Goal: Understand site structure: Grasp the organization and layout of the website

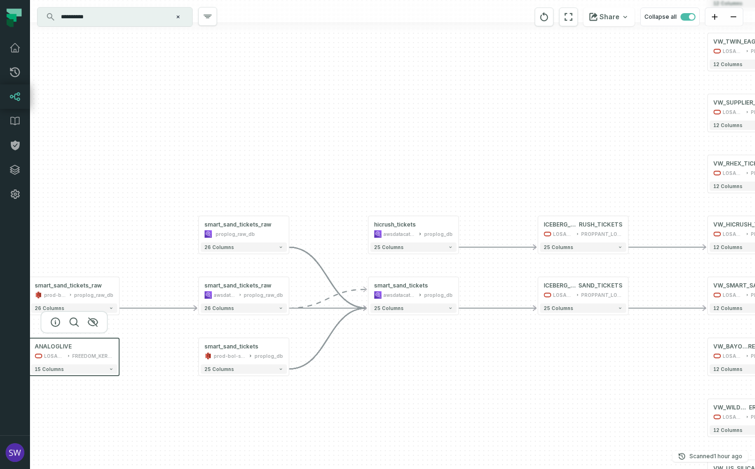
drag, startPoint x: 252, startPoint y: 320, endPoint x: 101, endPoint y: 354, distance: 154.7
click at [101, 354] on div "FREEDOM_KERMIT" at bounding box center [92, 355] width 41 height 7
click at [119, 295] on div "+ hicrush_tickets awsdatacatalog proplog_db + 25 columns - ICEBERG_HIC RUSH_TIC…" at bounding box center [392, 234] width 725 height 469
click at [120, 291] on button "-" at bounding box center [119, 290] width 8 height 8
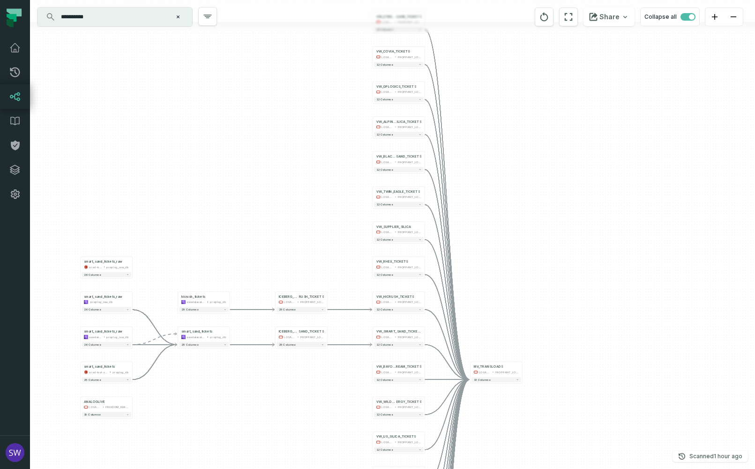
drag, startPoint x: 342, startPoint y: 428, endPoint x: 328, endPoint y: 381, distance: 48.3
click at [333, 386] on div "+ hicrush_tickets awsdatacatalog proplog_db + 25 columns - ICEBERG_HIC RUSH_TIC…" at bounding box center [392, 234] width 725 height 469
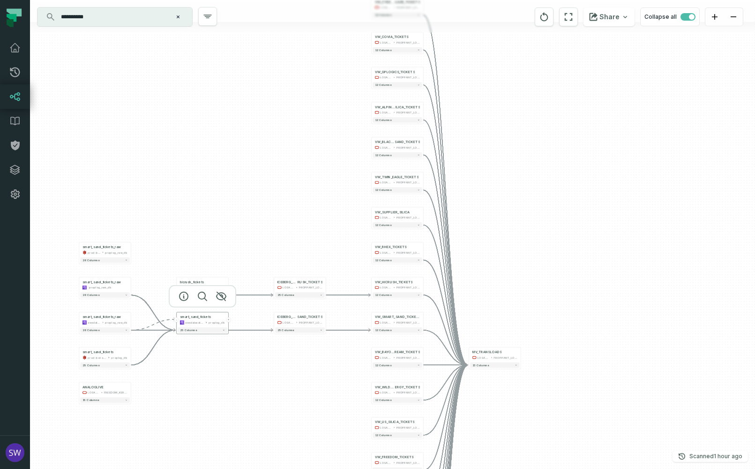
click at [176, 322] on button "-" at bounding box center [176, 319] width 5 height 5
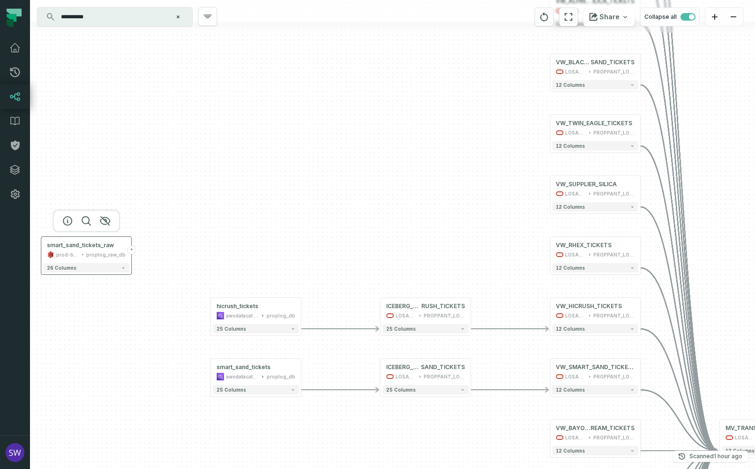
click at [59, 252] on div "prod-bol-splychain-proplog-internal-raw" at bounding box center [67, 254] width 22 height 7
drag, startPoint x: 59, startPoint y: 252, endPoint x: 51, endPoint y: 253, distance: 8.1
click at [51, 253] on icon at bounding box center [51, 254] width 1 height 2
click at [108, 220] on icon "button" at bounding box center [104, 220] width 11 height 11
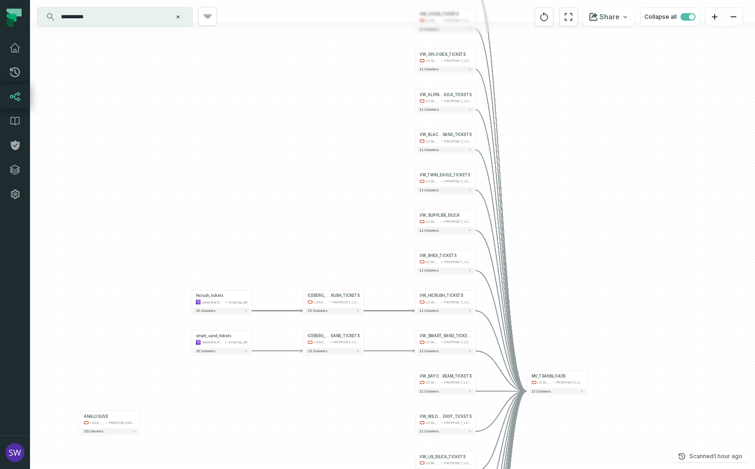
drag, startPoint x: 141, startPoint y: 351, endPoint x: 165, endPoint y: 304, distance: 53.6
click at [165, 304] on div "+ hicrush_tickets awsdatacatalog proplog_db + 25 columns - ICEBERG_HIC RUSH_TIC…" at bounding box center [392, 234] width 725 height 469
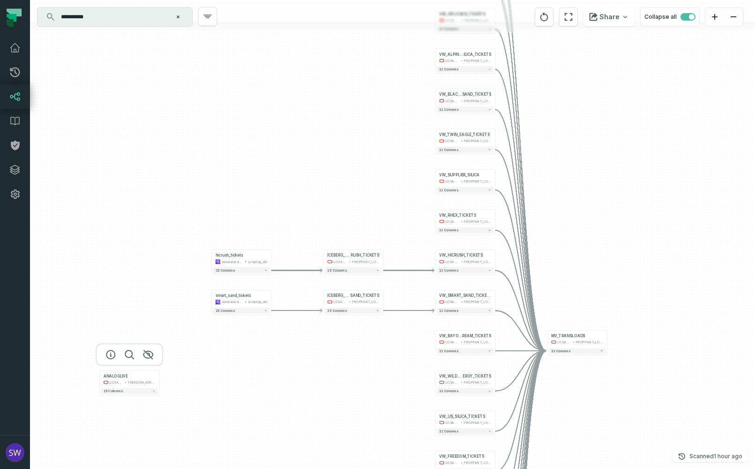
click at [149, 360] on div at bounding box center [129, 354] width 67 height 22
click at [149, 357] on icon "button" at bounding box center [147, 354] width 11 height 11
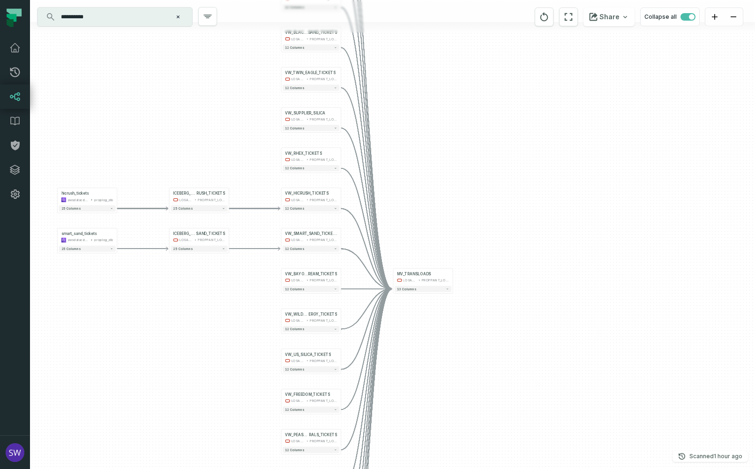
drag, startPoint x: 305, startPoint y: 379, endPoint x: 197, endPoint y: 329, distance: 119.1
click at [197, 329] on div "+ hicrush_tickets awsdatacatalog proplog_db + 25 columns - ICEBERG_HIC RUSH_TIC…" at bounding box center [392, 234] width 725 height 469
click at [59, 197] on button "+" at bounding box center [57, 197] width 6 height 6
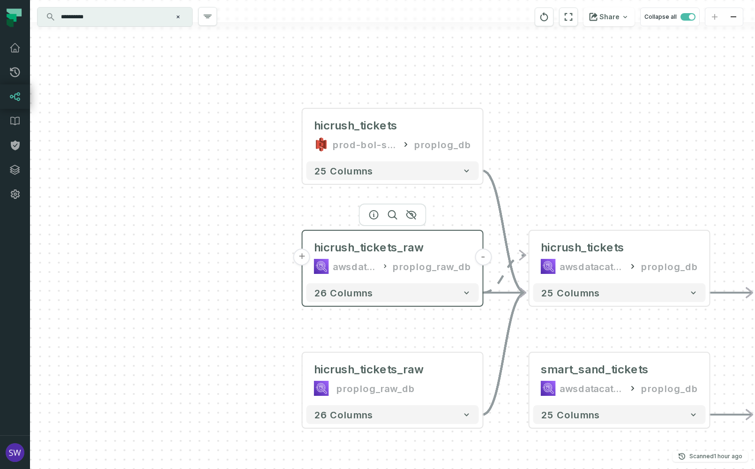
click at [302, 258] on button "+" at bounding box center [301, 256] width 17 height 17
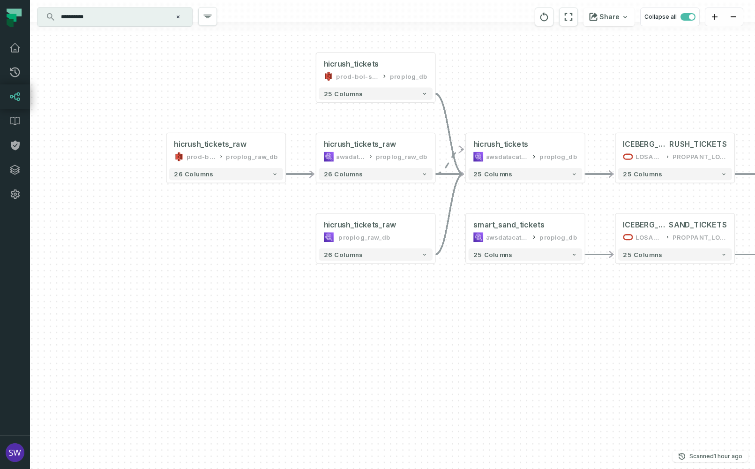
drag, startPoint x: 433, startPoint y: 395, endPoint x: 274, endPoint y: 270, distance: 202.6
click at [274, 270] on div "hicrush_tickets_raw prod-bol-splychain-proplog-internal-raw proplog_raw_db - 26…" at bounding box center [392, 234] width 725 height 469
